Goal: Information Seeking & Learning: Find specific fact

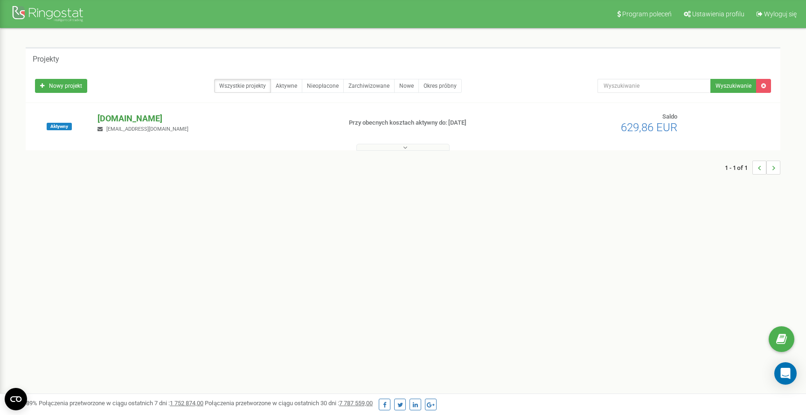
click at [117, 116] on p "[DOMAIN_NAME]" at bounding box center [216, 118] width 236 height 12
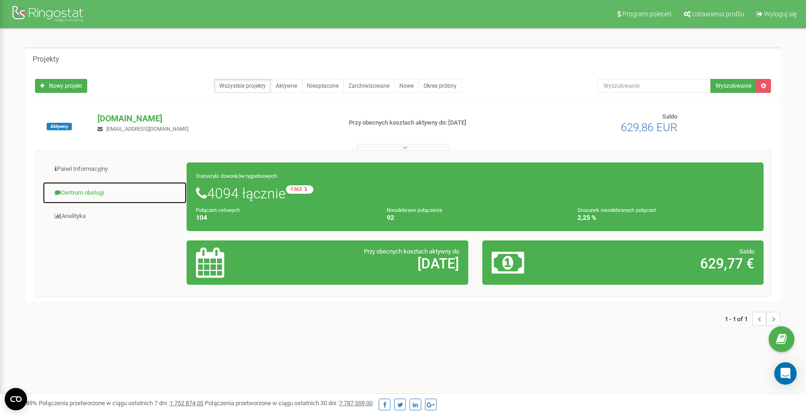
click at [98, 191] on link "Centrum obsługi" at bounding box center [114, 193] width 145 height 23
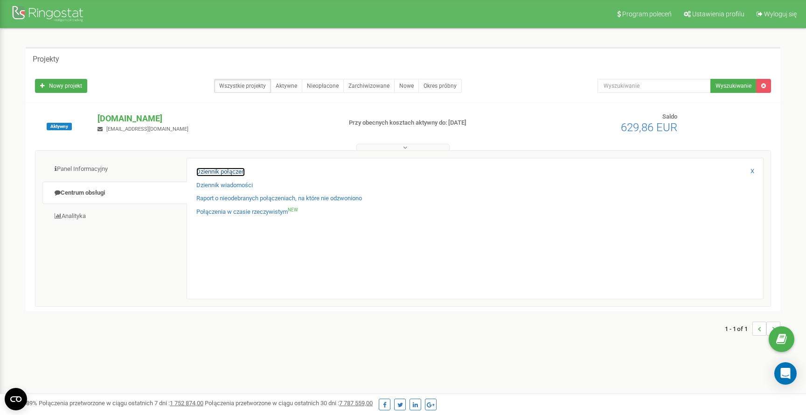
click at [219, 171] on link "Dziennik połączeń" at bounding box center [220, 172] width 49 height 9
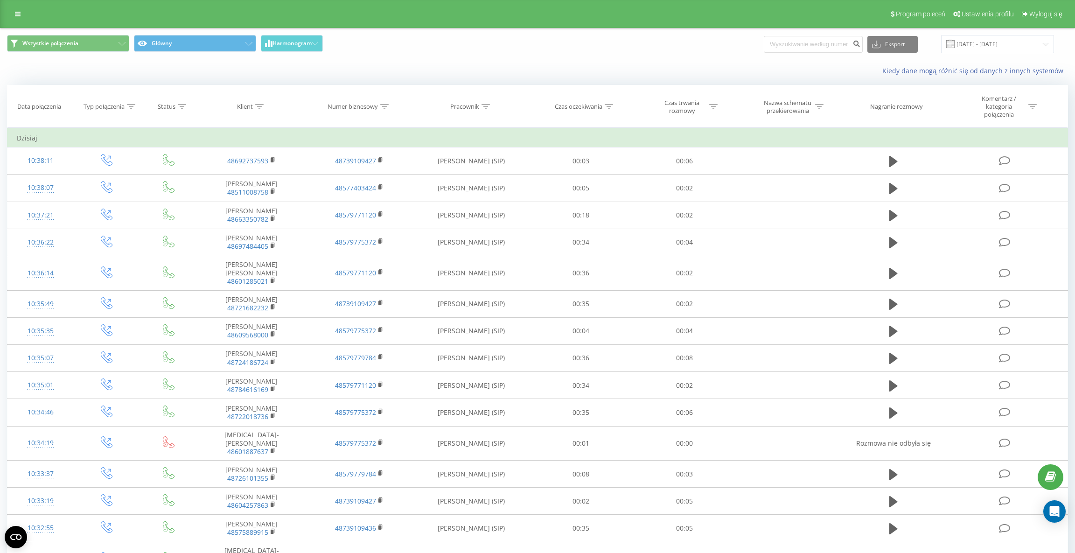
click at [489, 103] on div at bounding box center [486, 107] width 8 height 8
click at [465, 174] on input "text" at bounding box center [471, 177] width 82 height 16
type input "dawid"
click at [493, 195] on span "OK" at bounding box center [491, 196] width 26 height 14
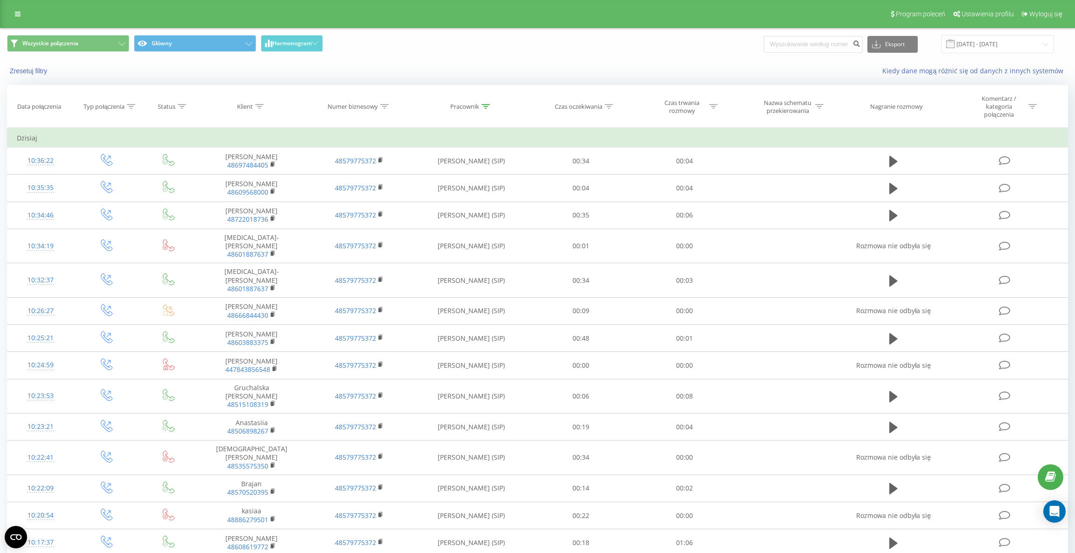
click at [713, 107] on icon at bounding box center [713, 106] width 8 height 5
click at [699, 156] on div at bounding box center [679, 156] width 66 height 9
click at [684, 250] on div "Jest większe lub równe" at bounding box center [684, 248] width 81 height 15
click at [684, 177] on input "text" at bounding box center [685, 177] width 82 height 16
type input "05:00"
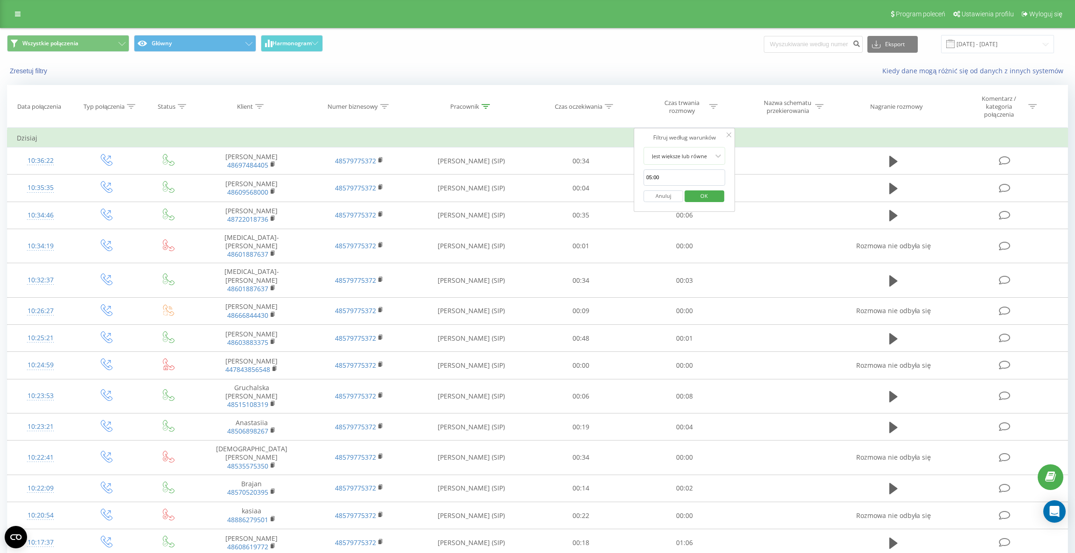
click at [701, 195] on span "OK" at bounding box center [704, 196] width 26 height 14
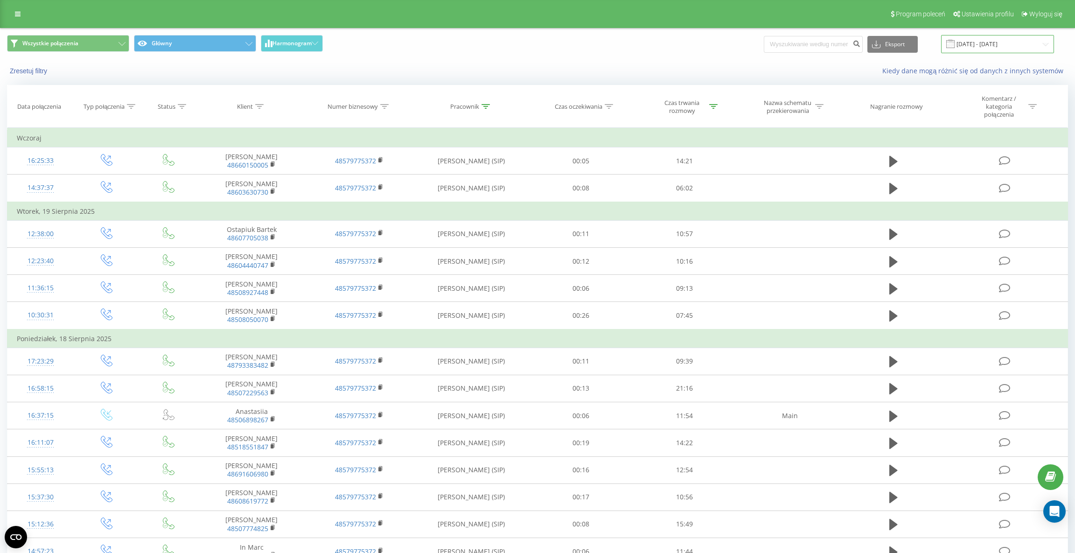
click at [989, 42] on input "21.07.2025 - 21.08.2025" at bounding box center [997, 44] width 113 height 18
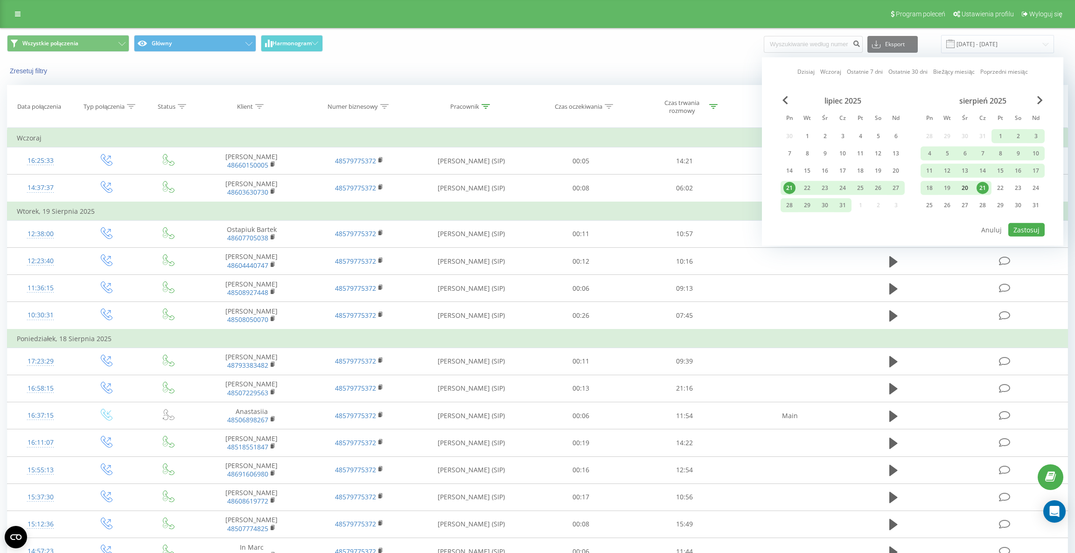
click at [965, 190] on div "20" at bounding box center [965, 188] width 12 height 12
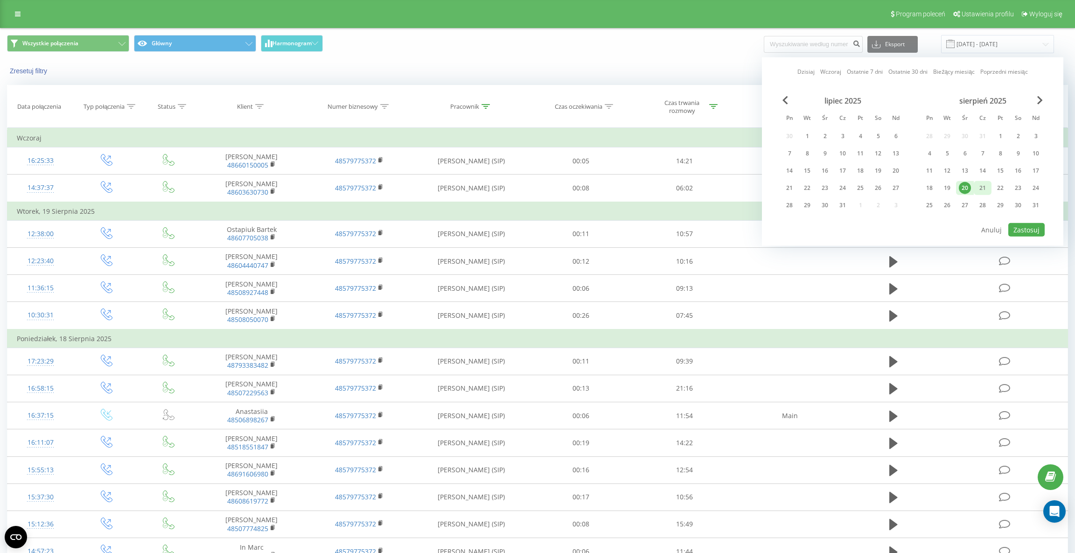
click at [985, 189] on div "21" at bounding box center [983, 188] width 12 height 12
click at [1017, 223] on button "Zastosuj" at bounding box center [1027, 230] width 36 height 14
type input "20.08.2025 - 21.08.2025"
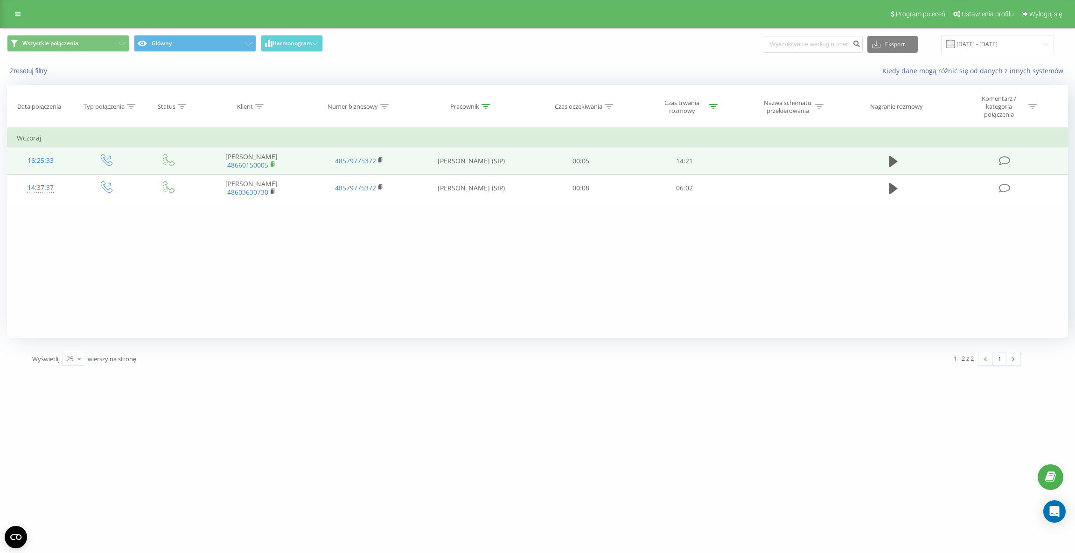
click at [273, 163] on rect at bounding box center [272, 164] width 3 height 4
click at [896, 159] on icon at bounding box center [894, 161] width 8 height 11
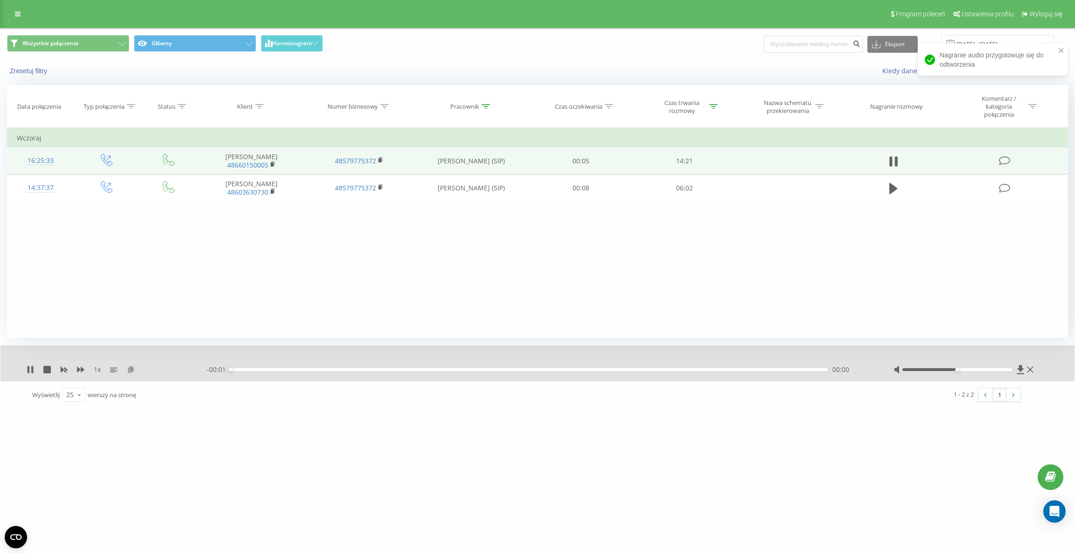
click at [132, 370] on icon at bounding box center [131, 369] width 8 height 7
click at [29, 370] on icon at bounding box center [29, 369] width 2 height 7
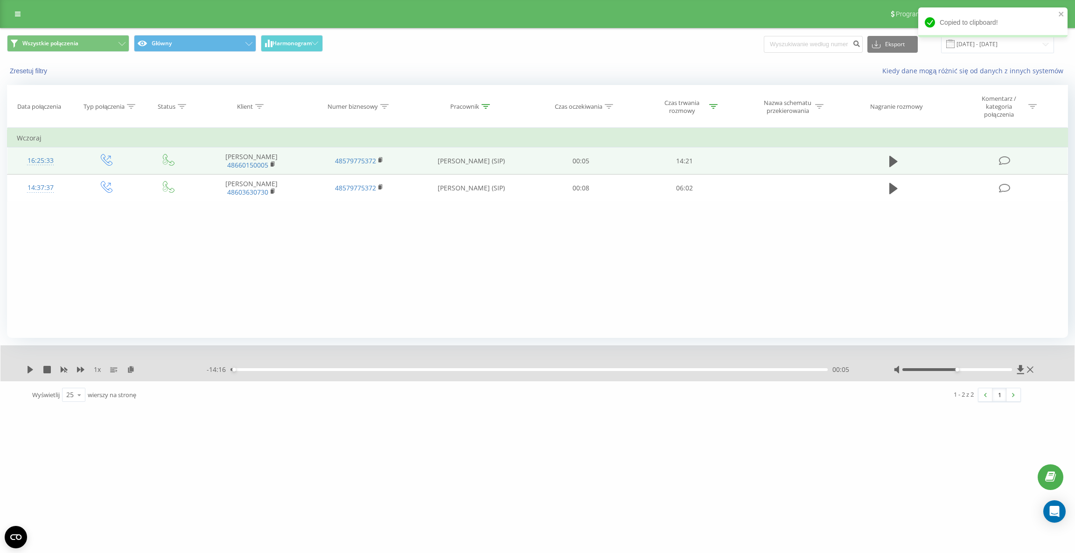
click at [482, 105] on icon at bounding box center [486, 106] width 8 height 5
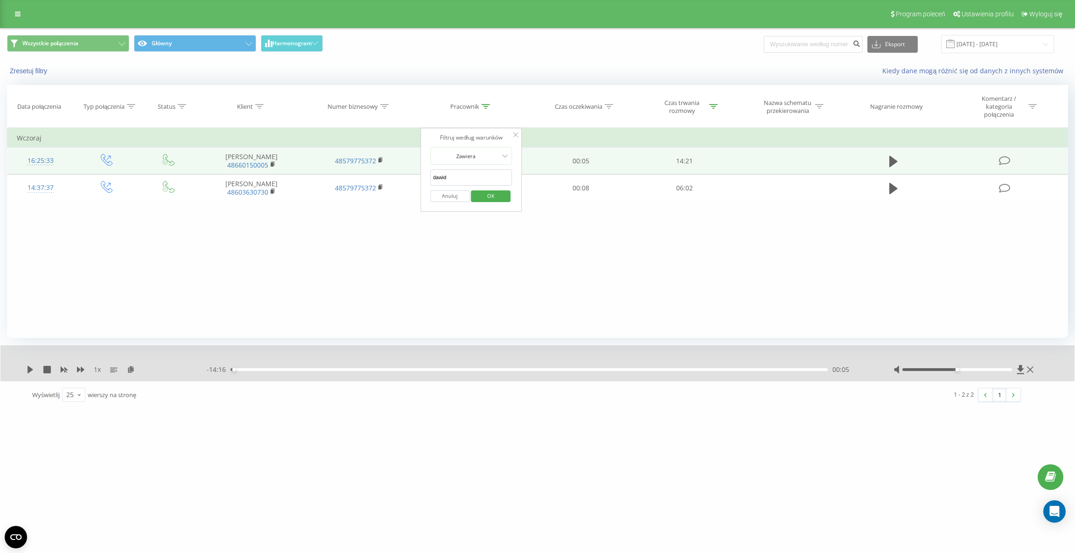
click at [477, 175] on input "dawid" at bounding box center [471, 177] width 82 height 16
type input "kamila"
click button "OK" at bounding box center [491, 196] width 40 height 12
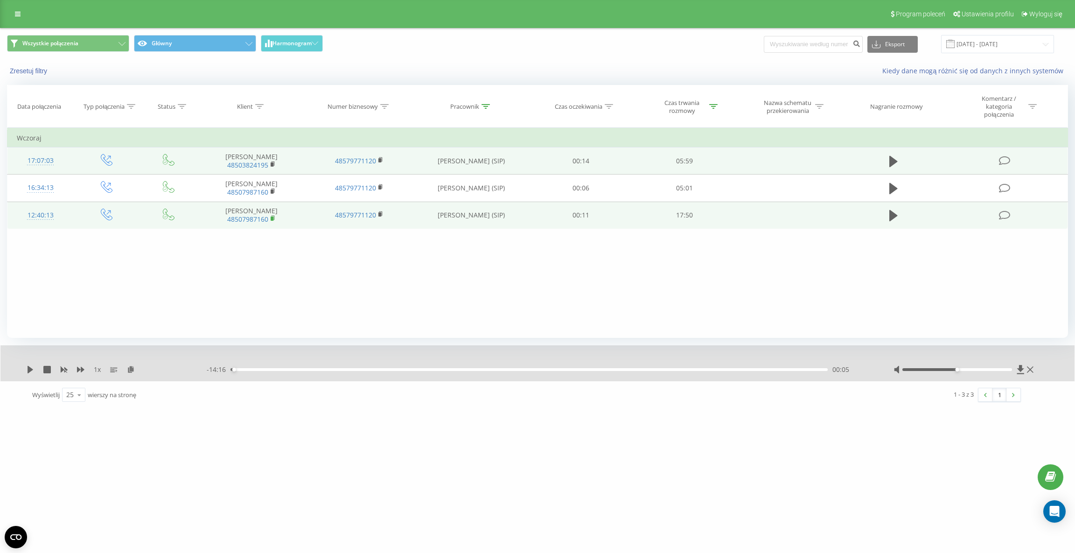
click at [273, 218] on rect at bounding box center [272, 219] width 3 height 4
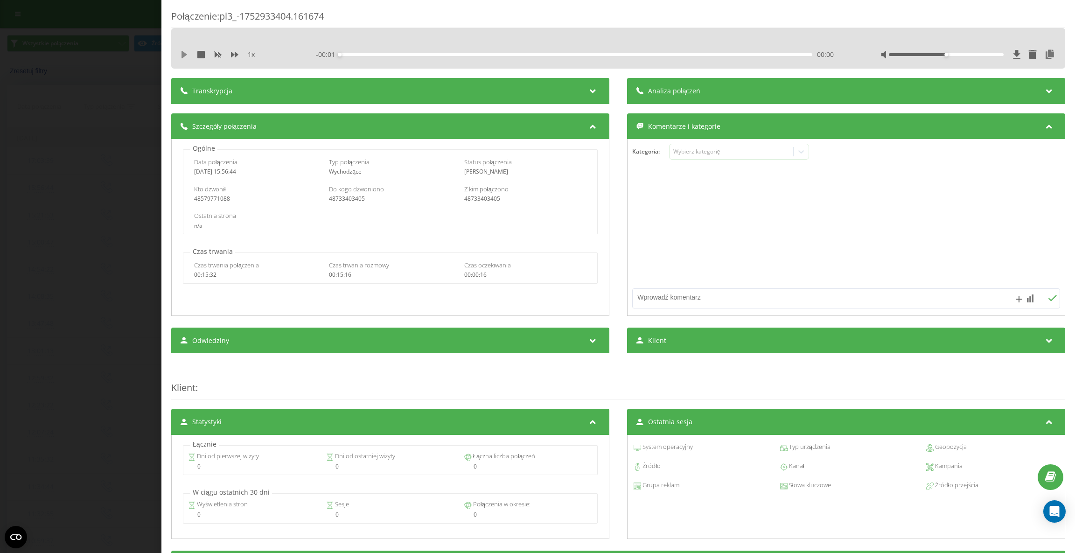
click at [181, 53] on icon at bounding box center [184, 54] width 7 height 7
click at [234, 53] on icon at bounding box center [234, 55] width 7 height 6
click at [181, 52] on icon at bounding box center [184, 54] width 7 height 7
